Goal: Information Seeking & Learning: Learn about a topic

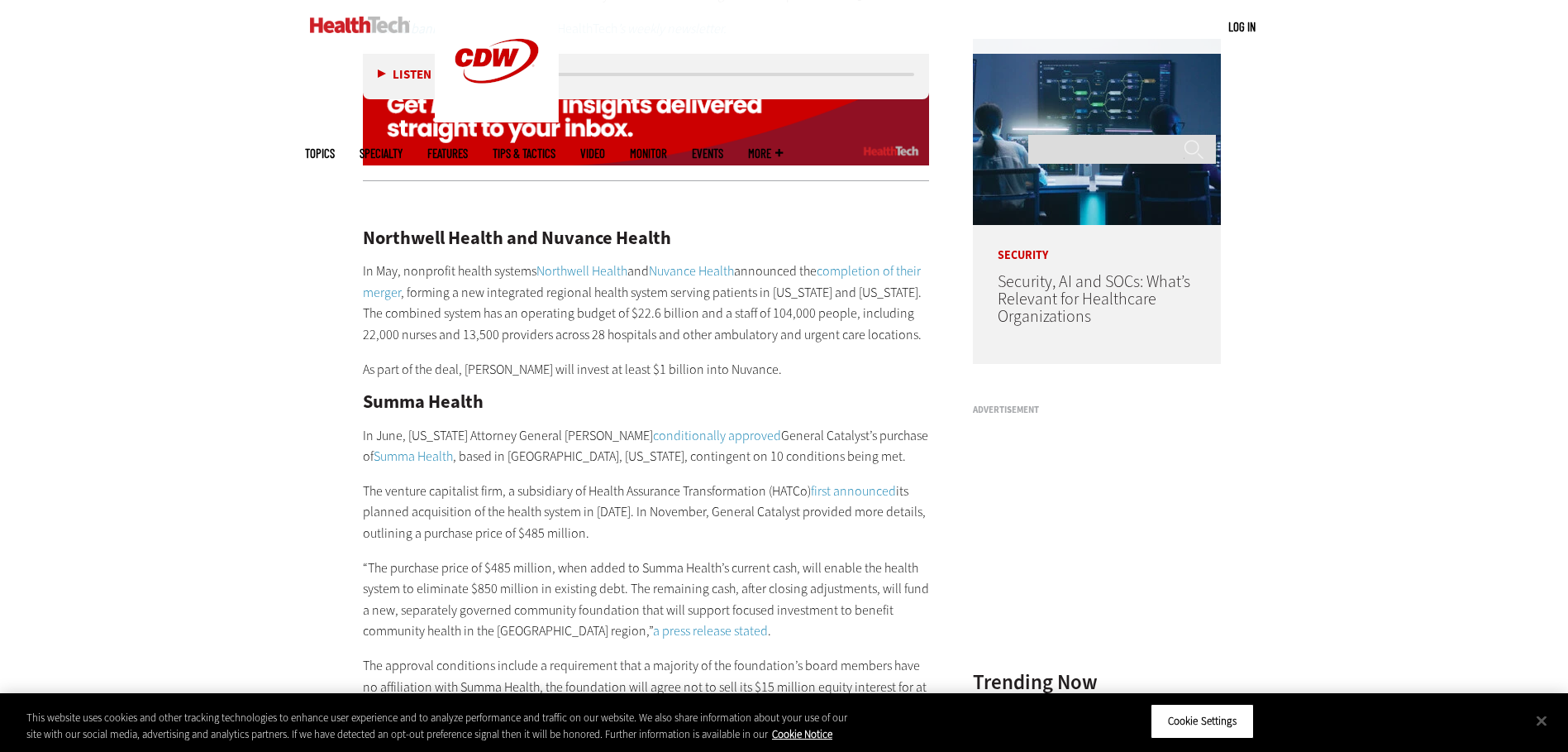
scroll to position [1406, 0]
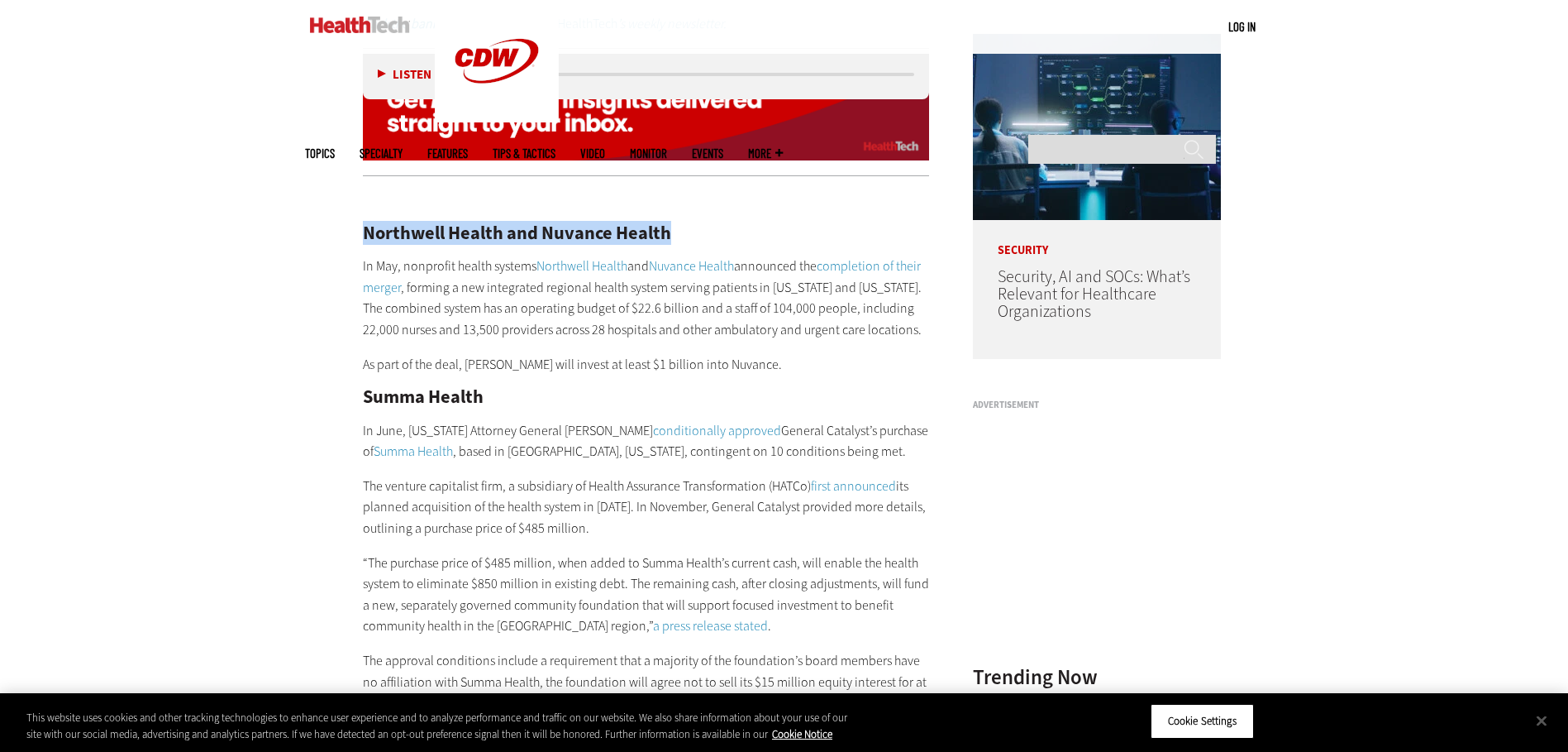
drag, startPoint x: 366, startPoint y: 212, endPoint x: 672, endPoint y: 213, distance: 306.0
click at [672, 224] on h2 "Northwell Health and Nuvance Health" at bounding box center [646, 233] width 567 height 18
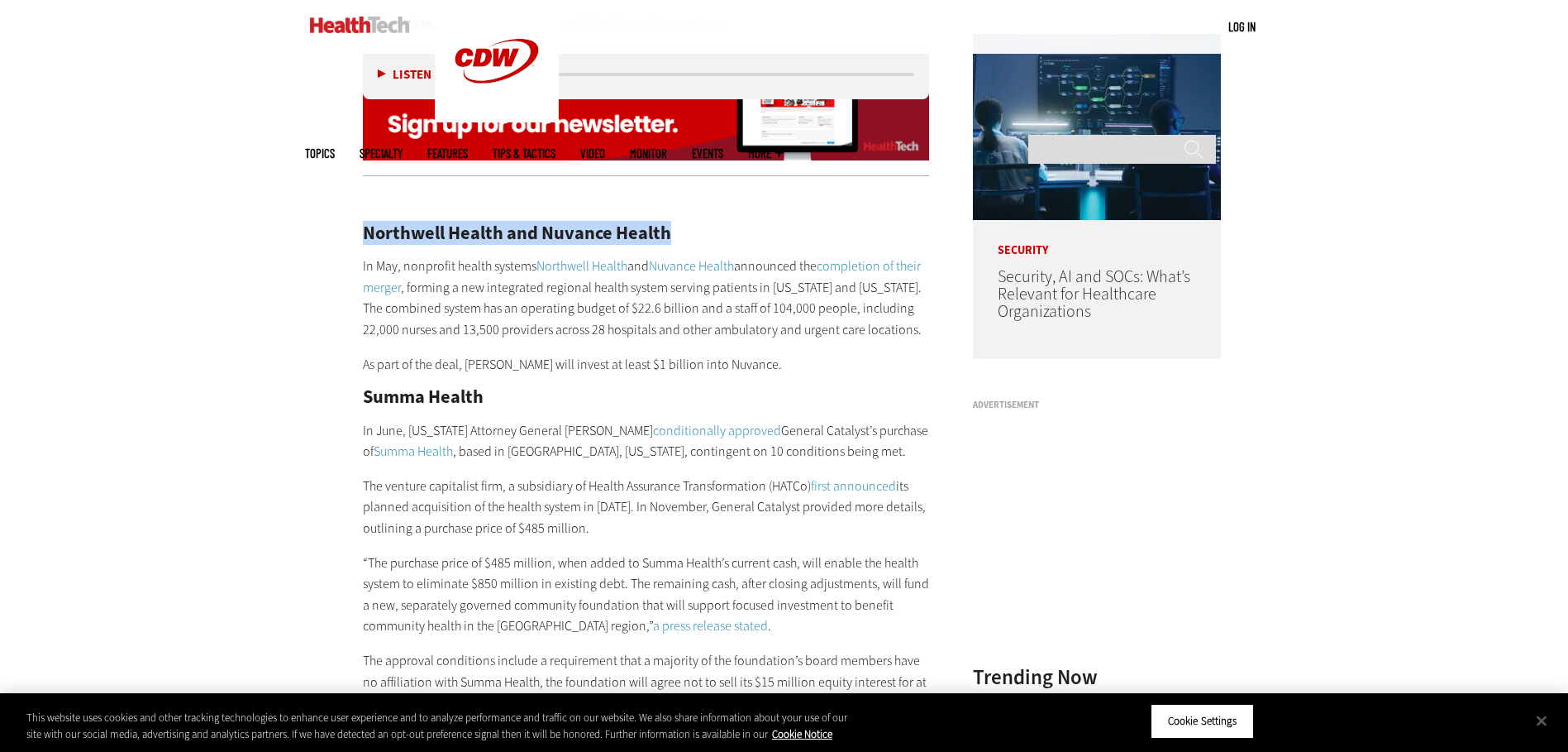
copy h2 "Northwell Health and Nuvance Health"
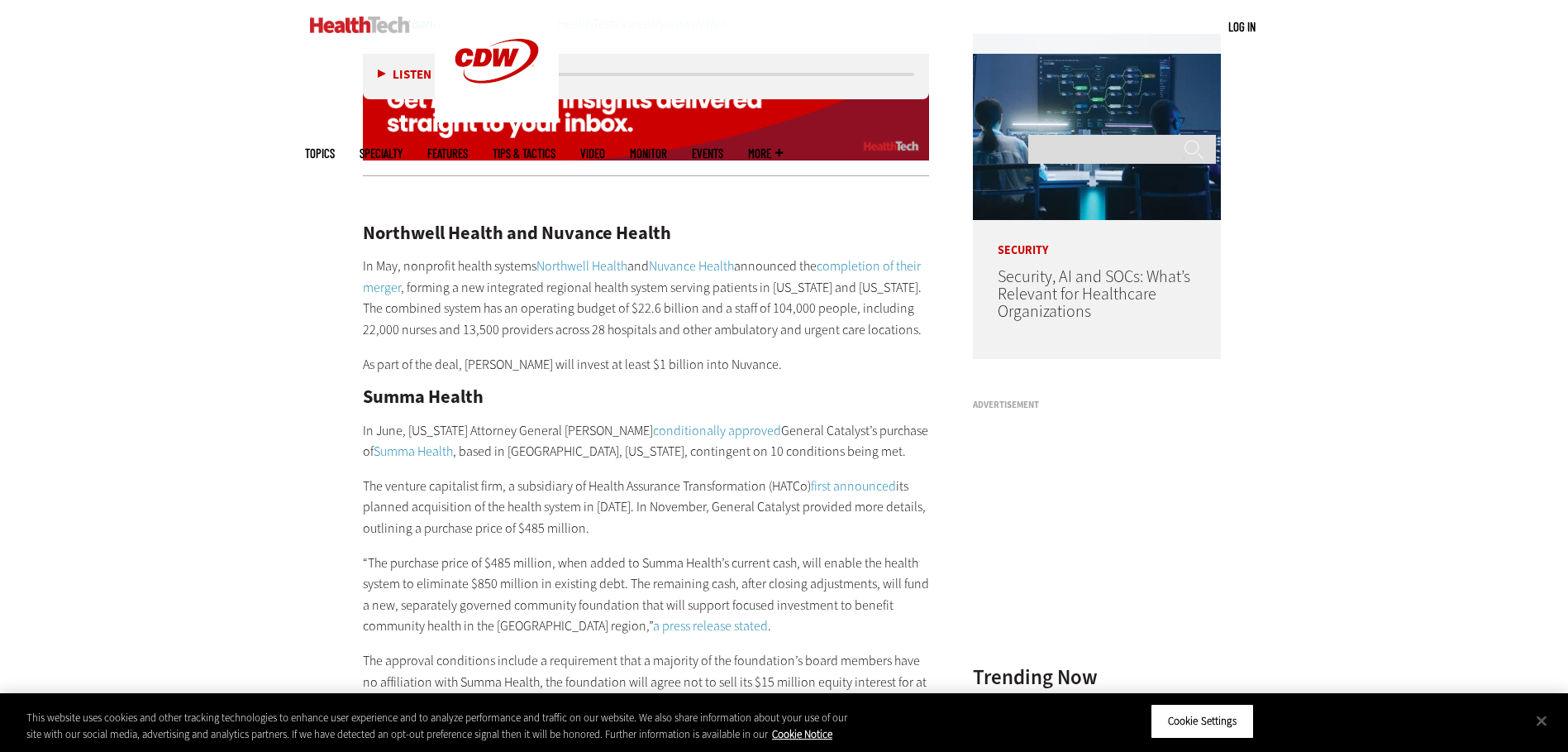
click at [398, 296] on p "In May, nonprofit health systems Northwell Health and Nuvance Health announced …" at bounding box center [646, 297] width 567 height 84
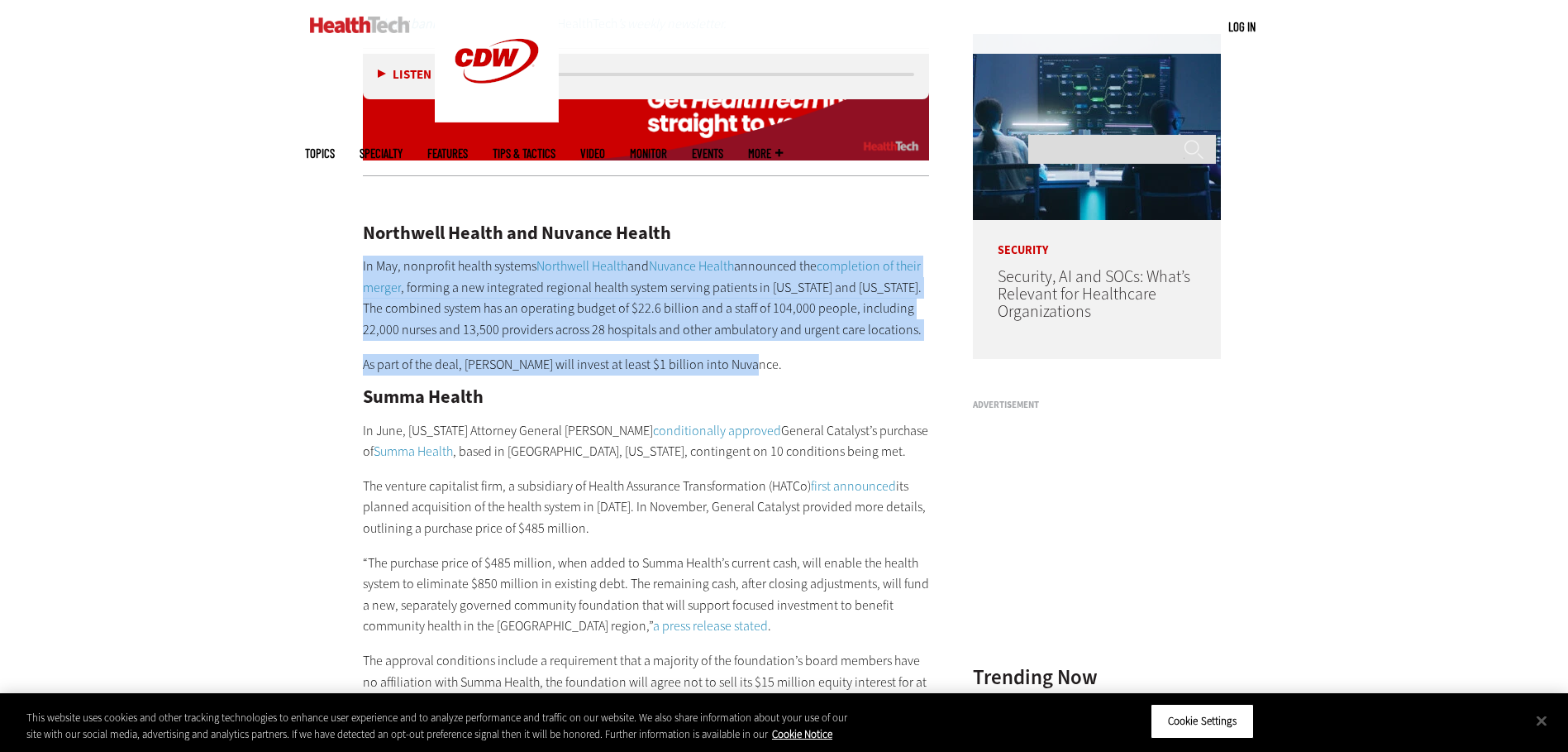
drag, startPoint x: 357, startPoint y: 241, endPoint x: 822, endPoint y: 341, distance: 475.6
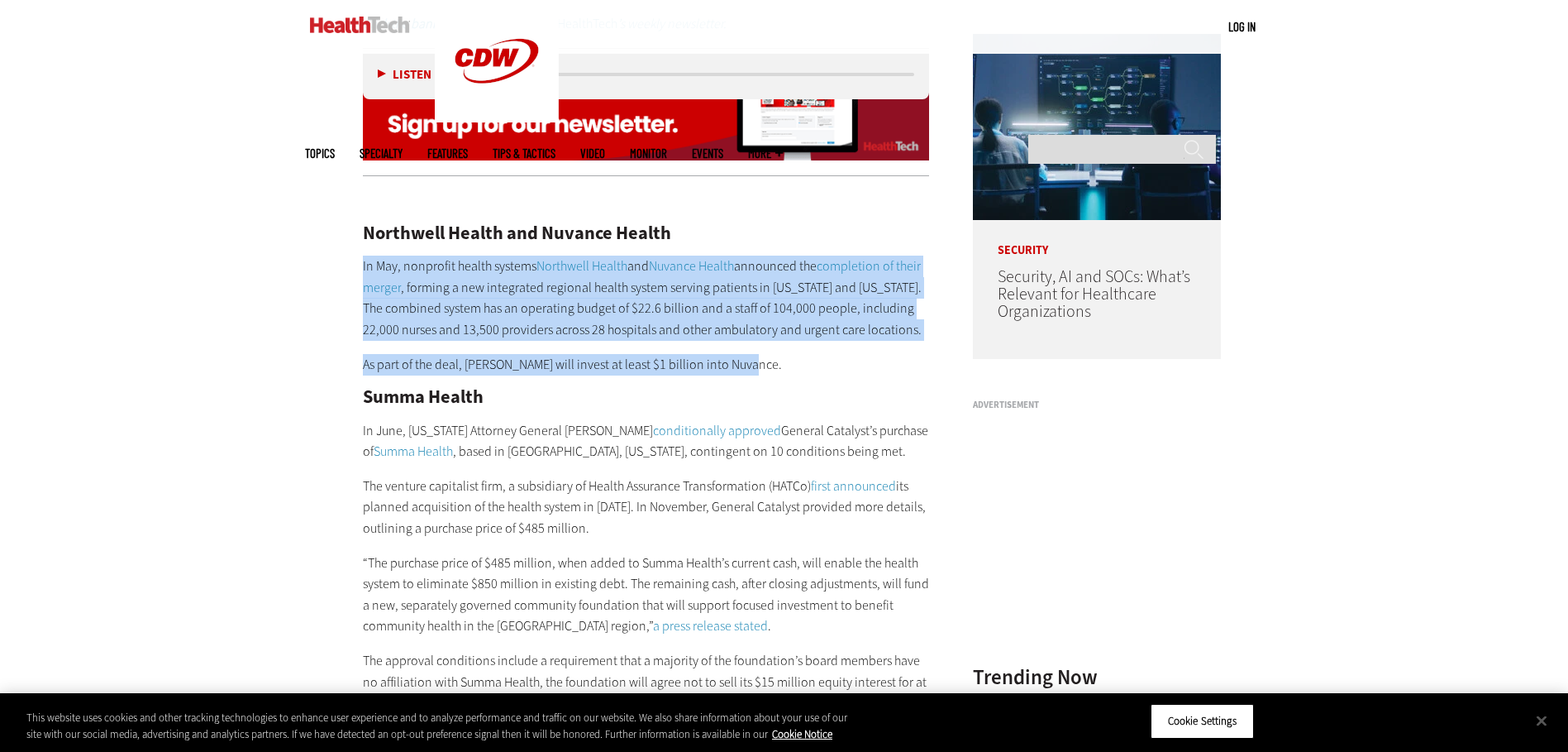
drag, startPoint x: 822, startPoint y: 341, endPoint x: 743, endPoint y: 309, distance: 85.2
copy div "In May, nonprofit health systems Northwell Health and Nuvance Health announced …"
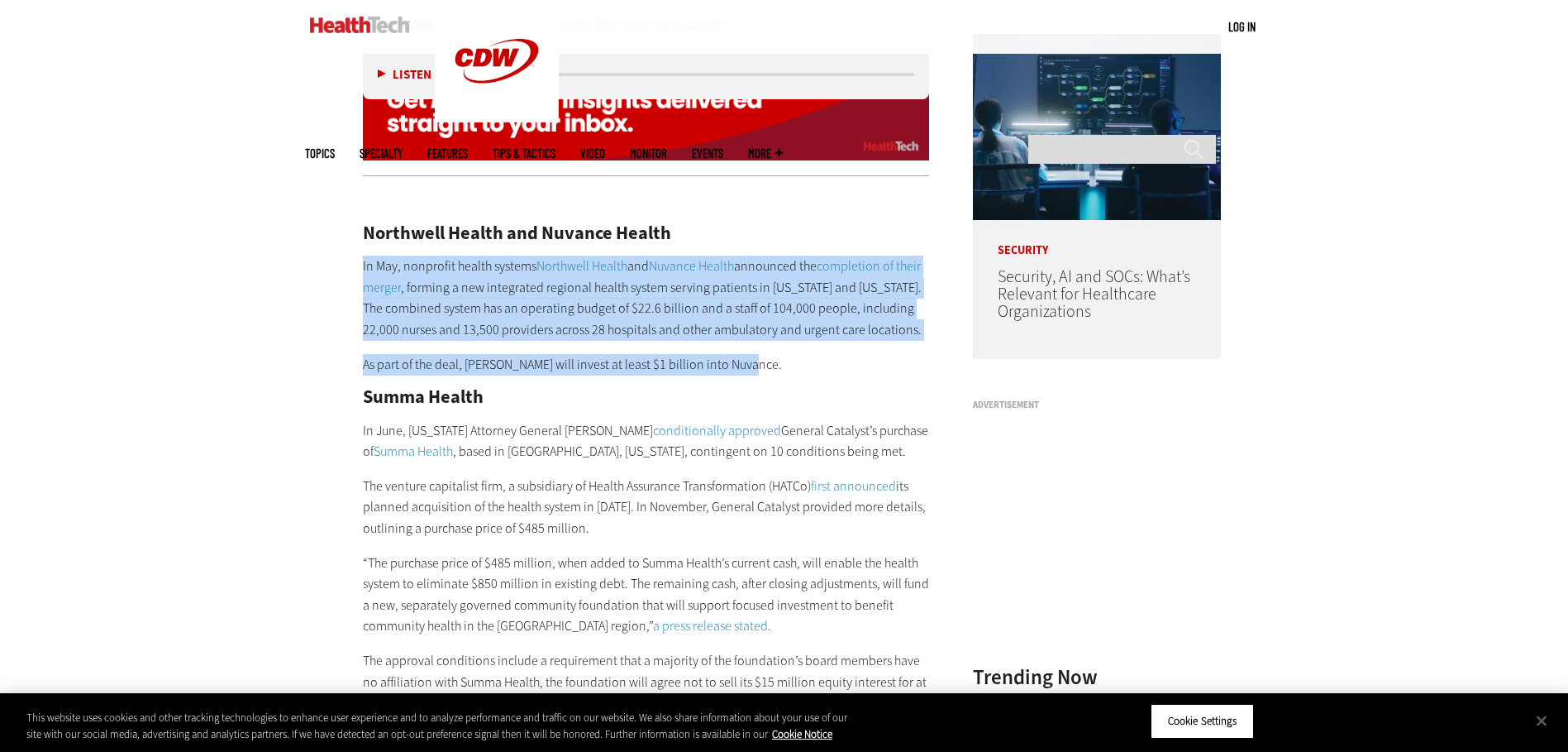
click at [531, 479] on p "The venture capitalist firm, a subsidiary of Health Assurance Transformation (H…" at bounding box center [646, 507] width 567 height 64
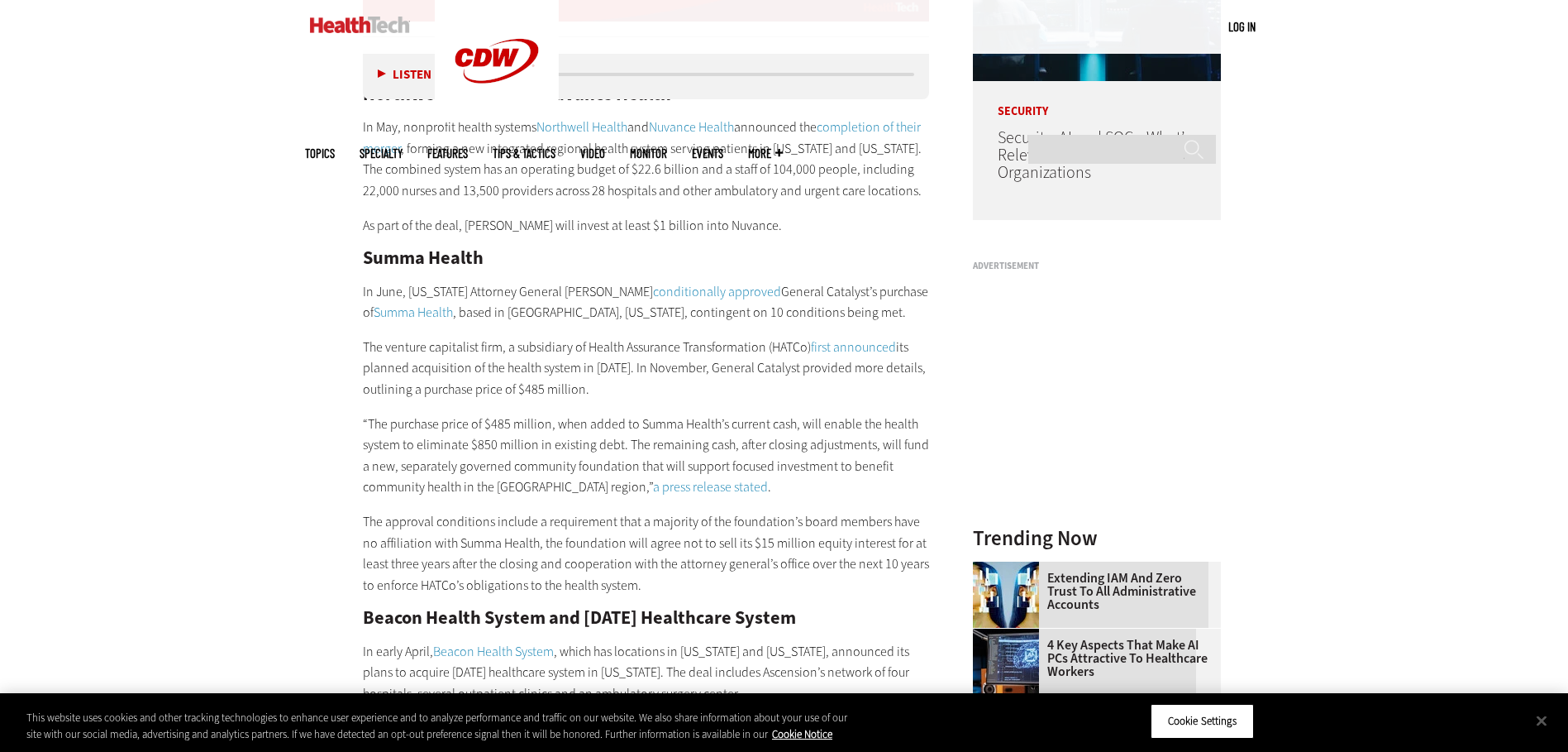
scroll to position [1571, 0]
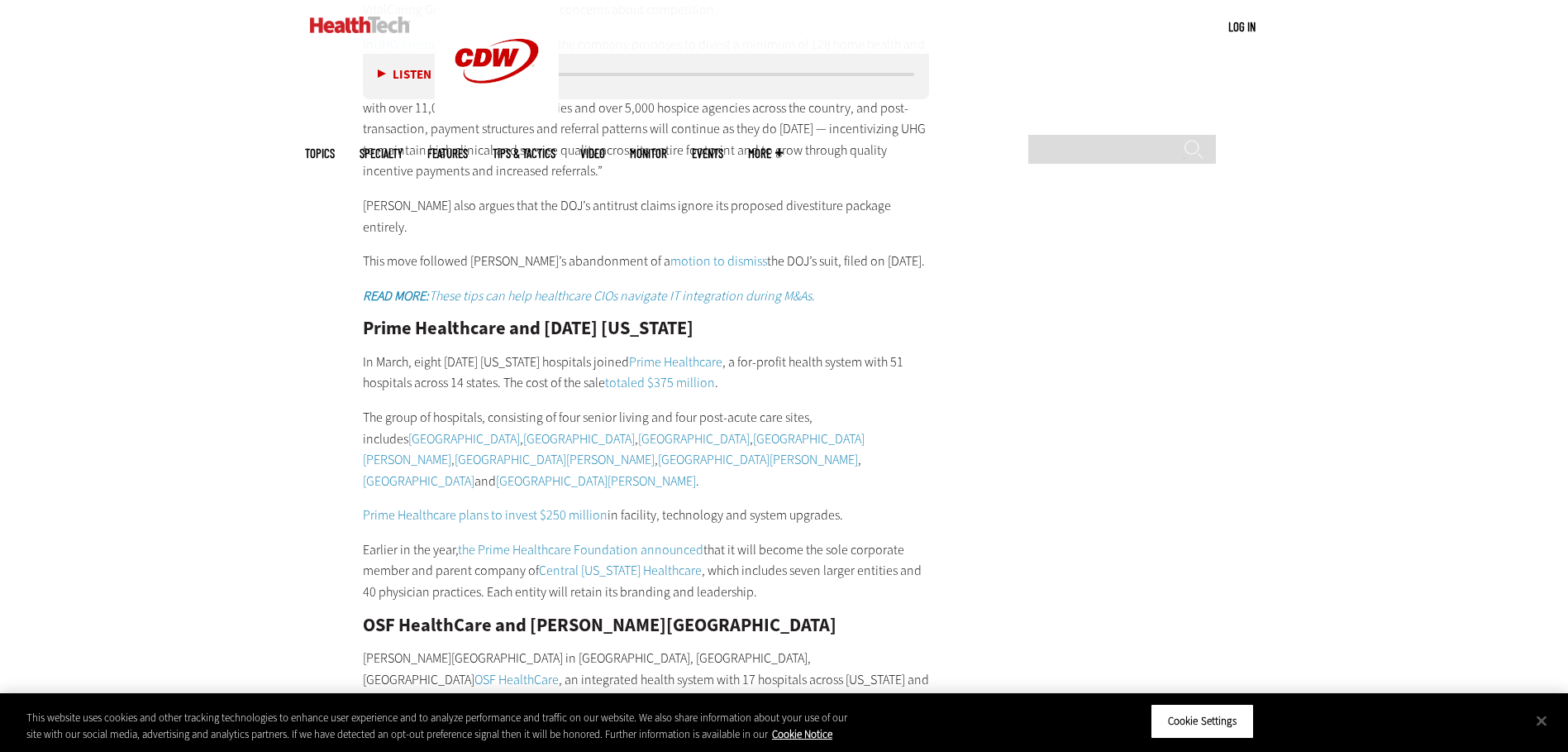
scroll to position [7276, 0]
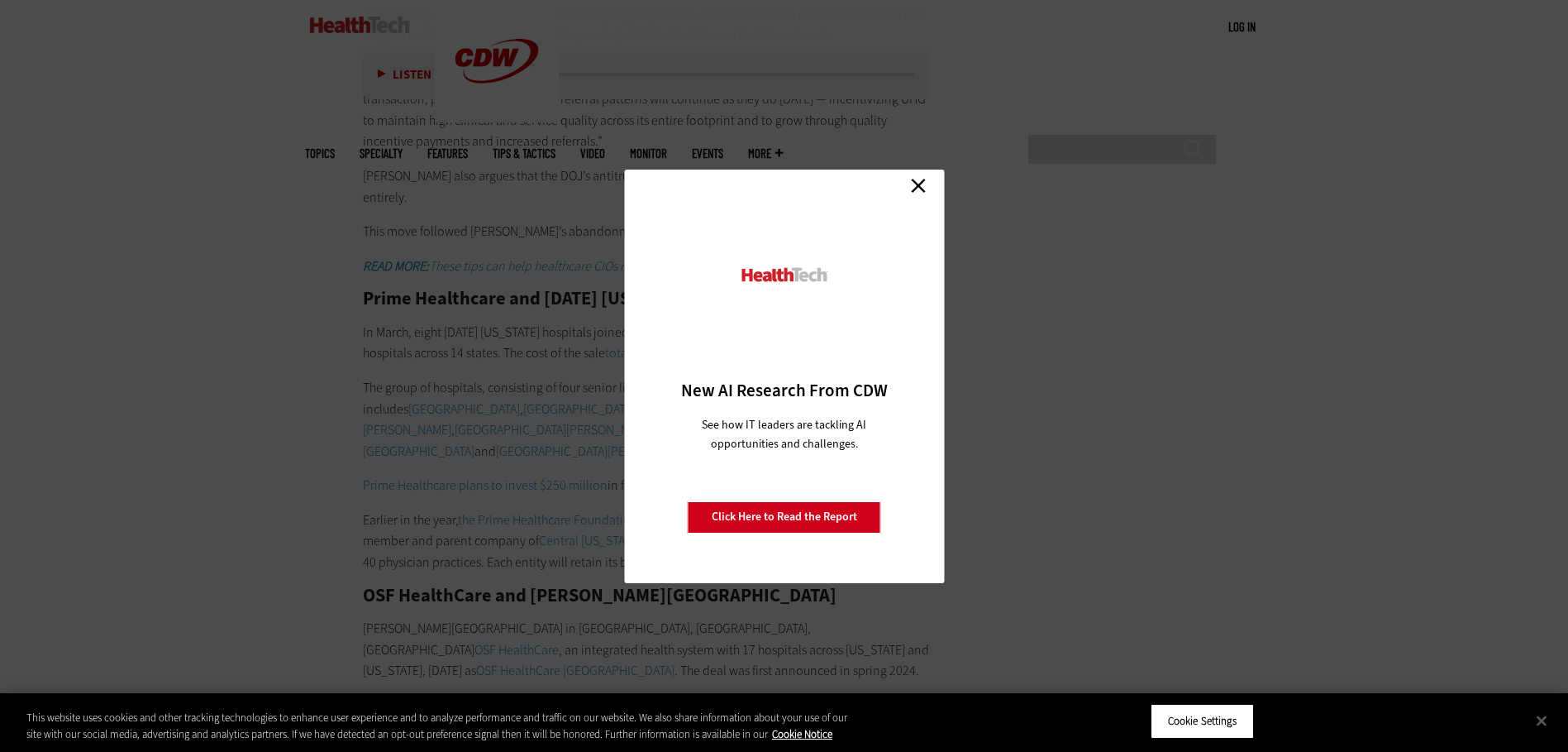
click at [920, 189] on link "Close" at bounding box center [918, 186] width 24 height 24
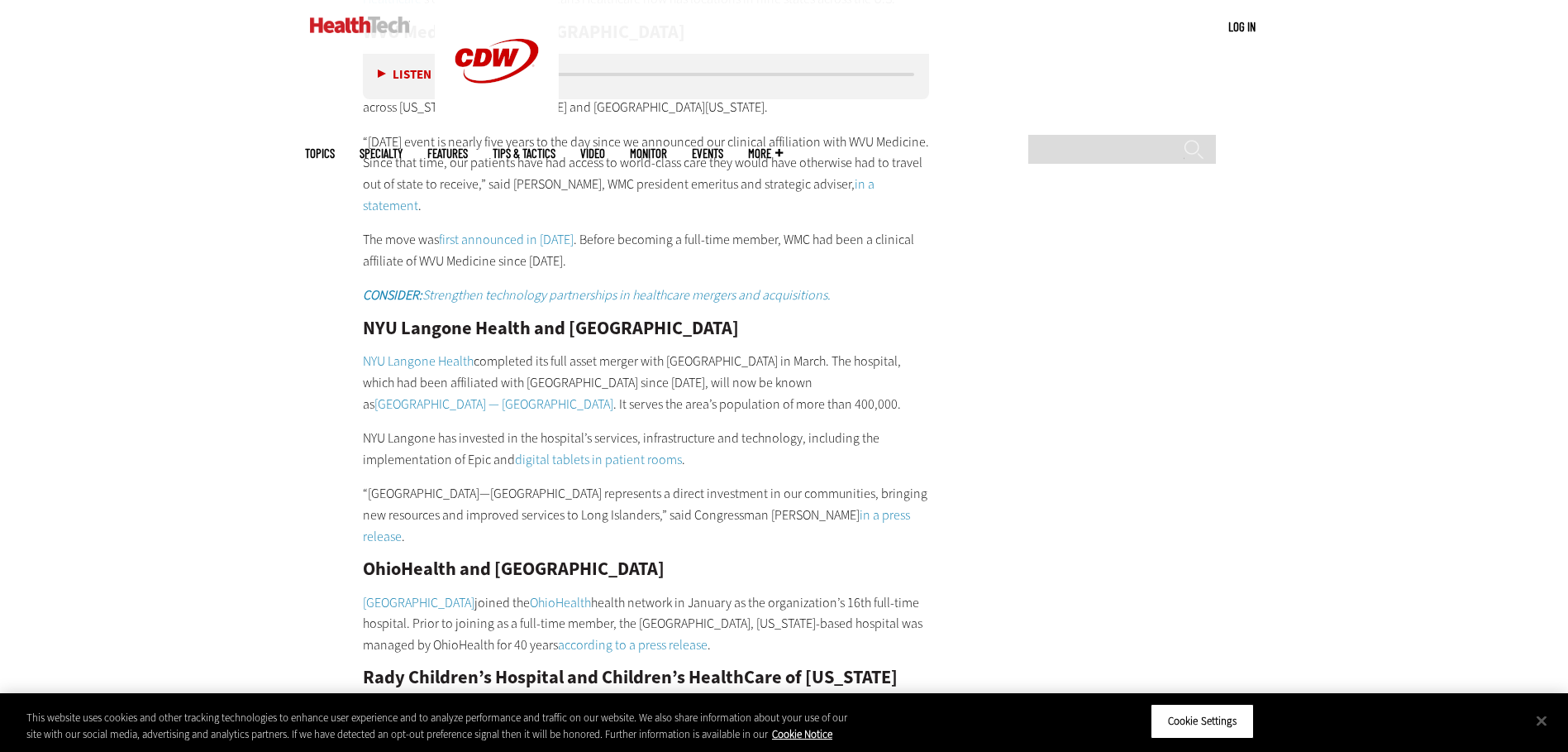
scroll to position [10087, 0]
